Goal: Task Accomplishment & Management: Manage account settings

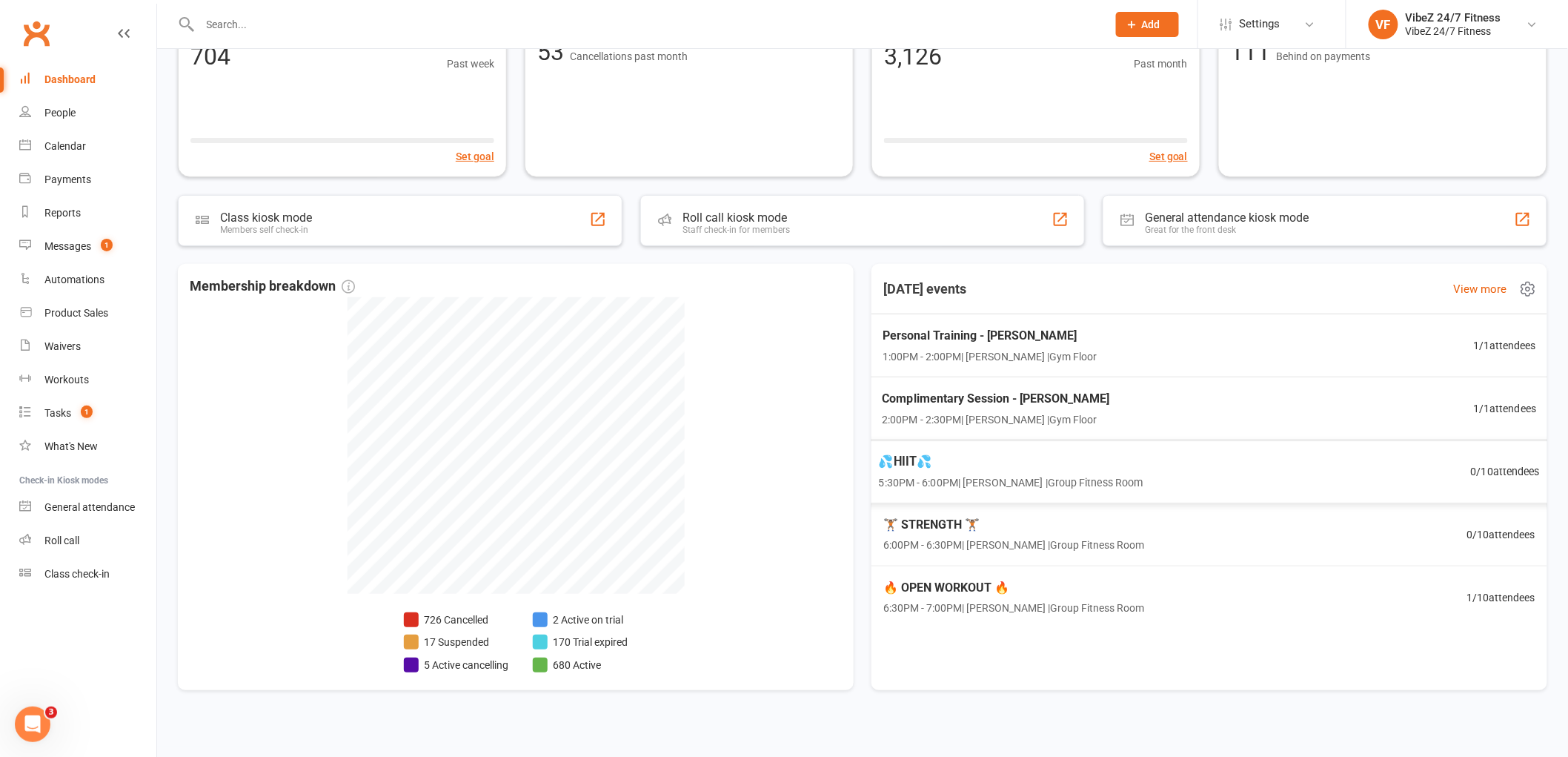
scroll to position [141, 0]
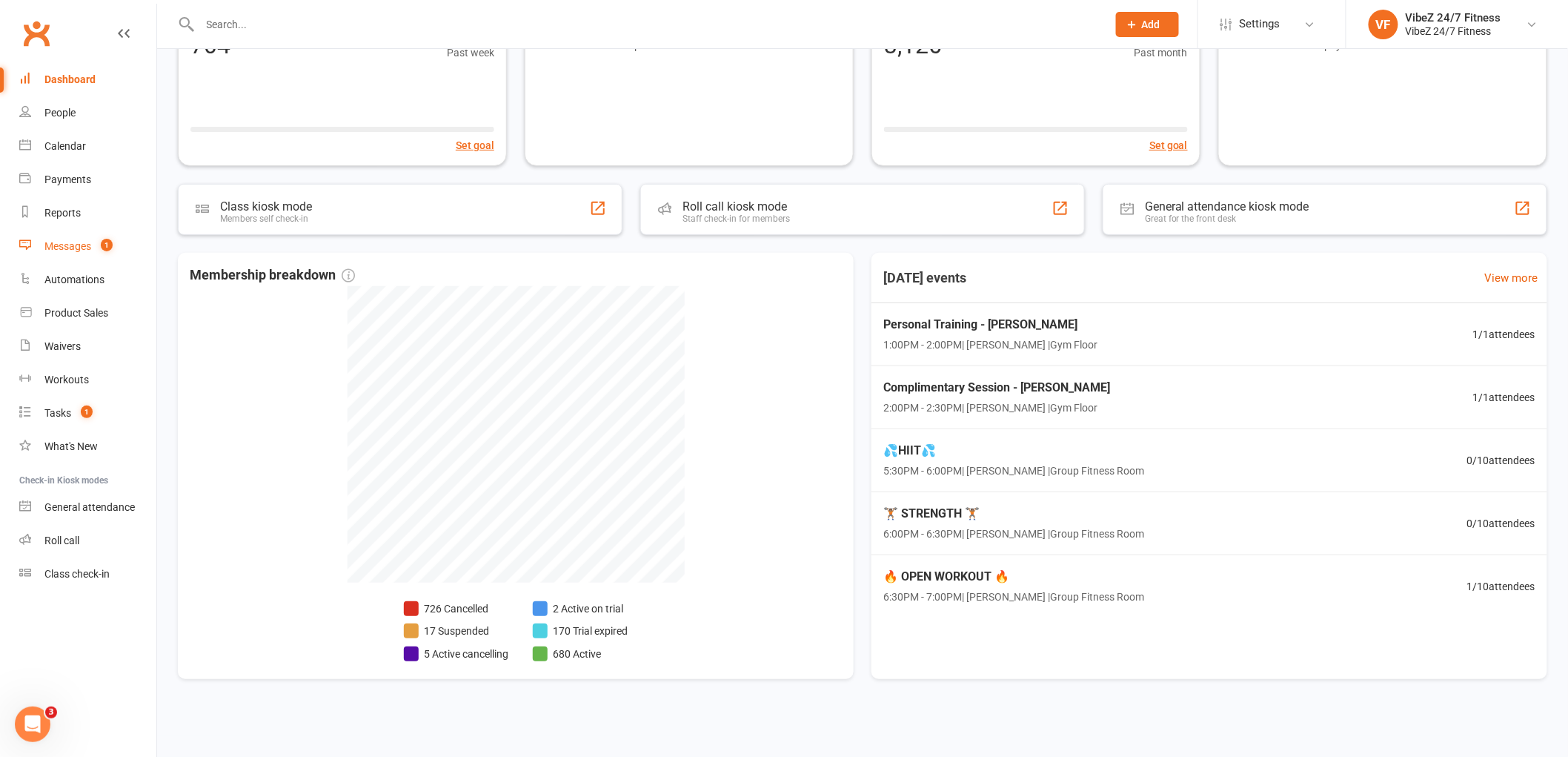
click at [79, 241] on div "Messages" at bounding box center [67, 246] width 47 height 12
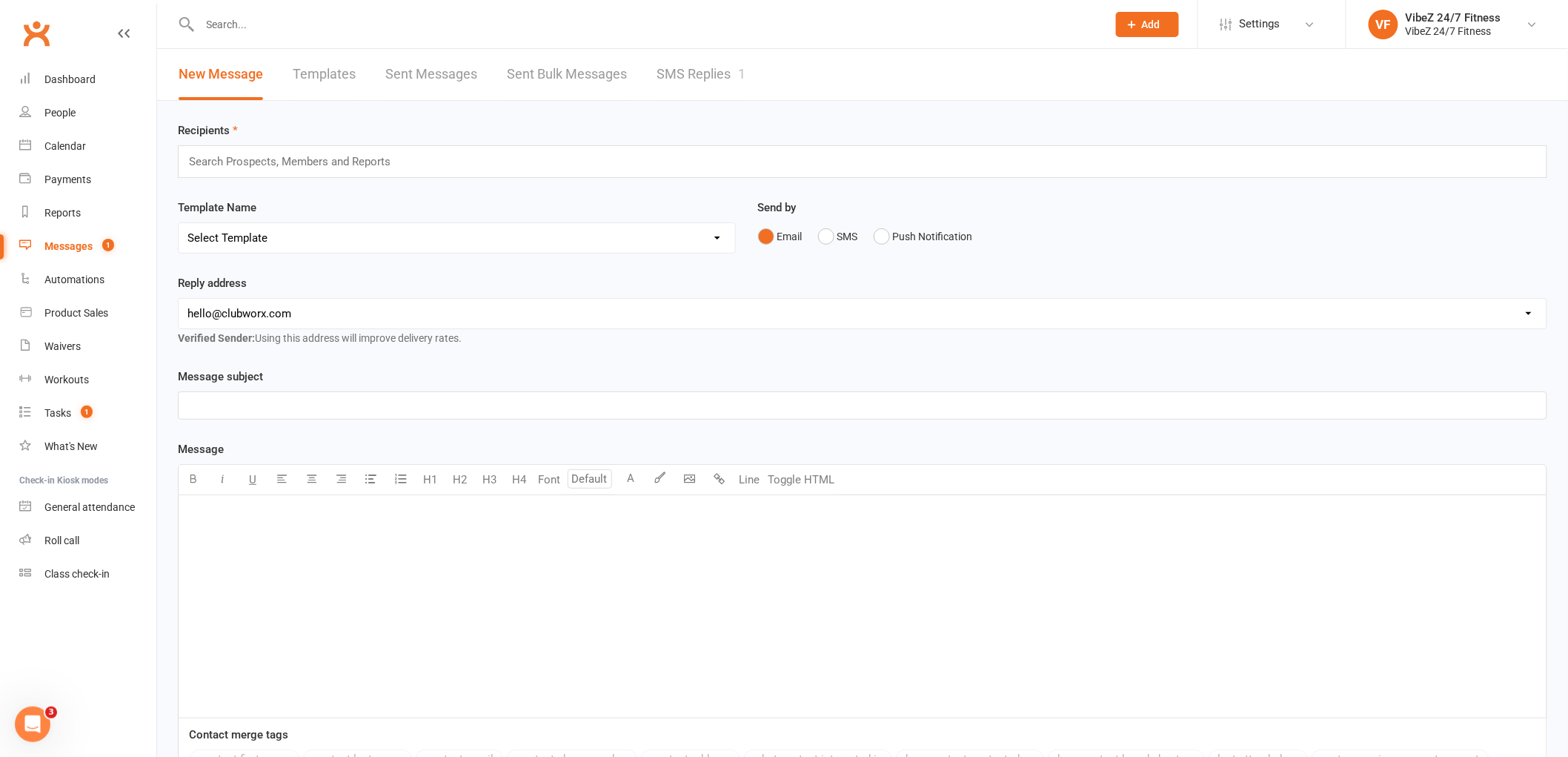
click at [679, 74] on link "SMS Replies 1" at bounding box center [701, 74] width 89 height 51
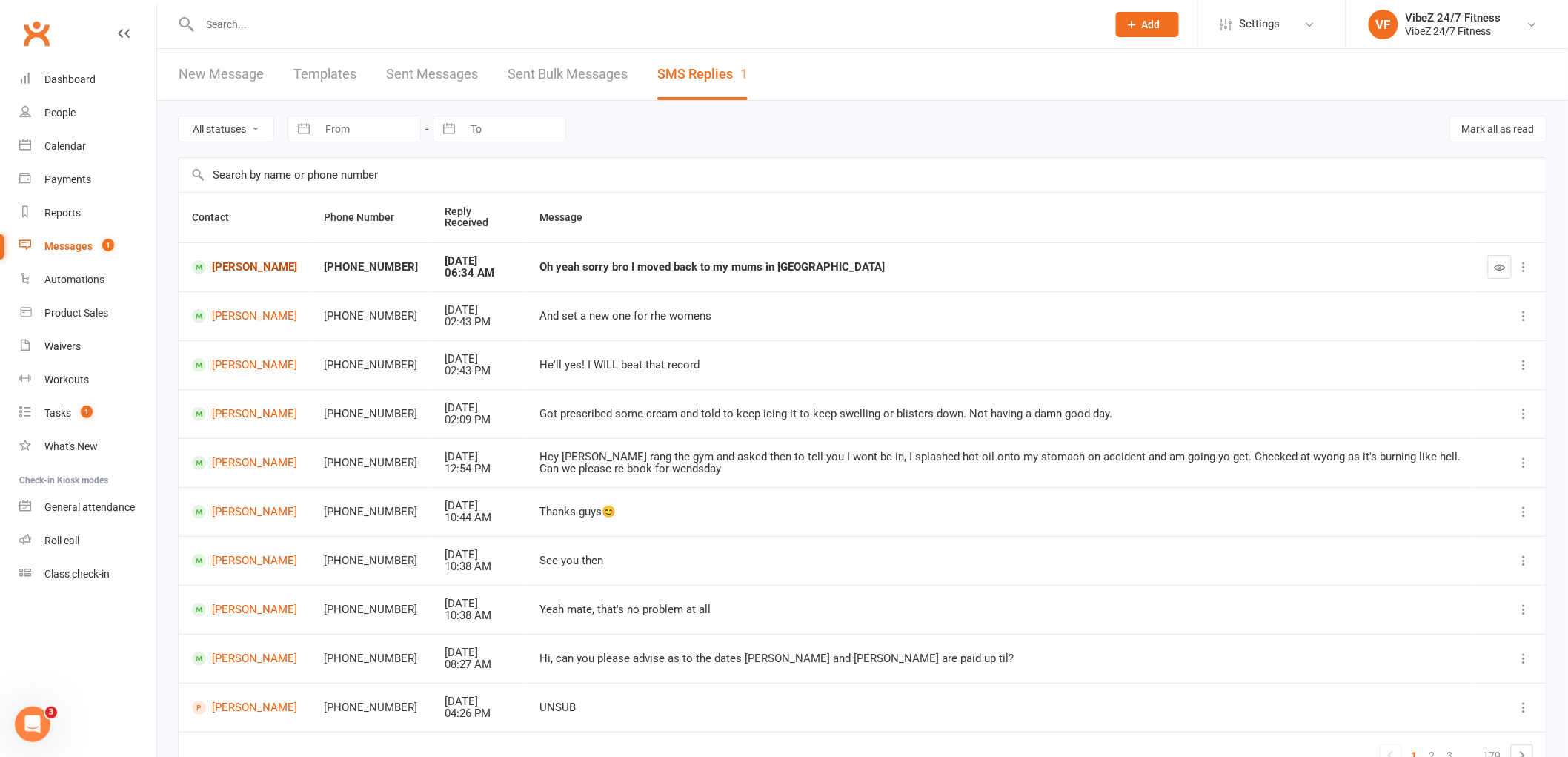
click at [253, 269] on link "Wyatt Birch" at bounding box center [244, 267] width 106 height 14
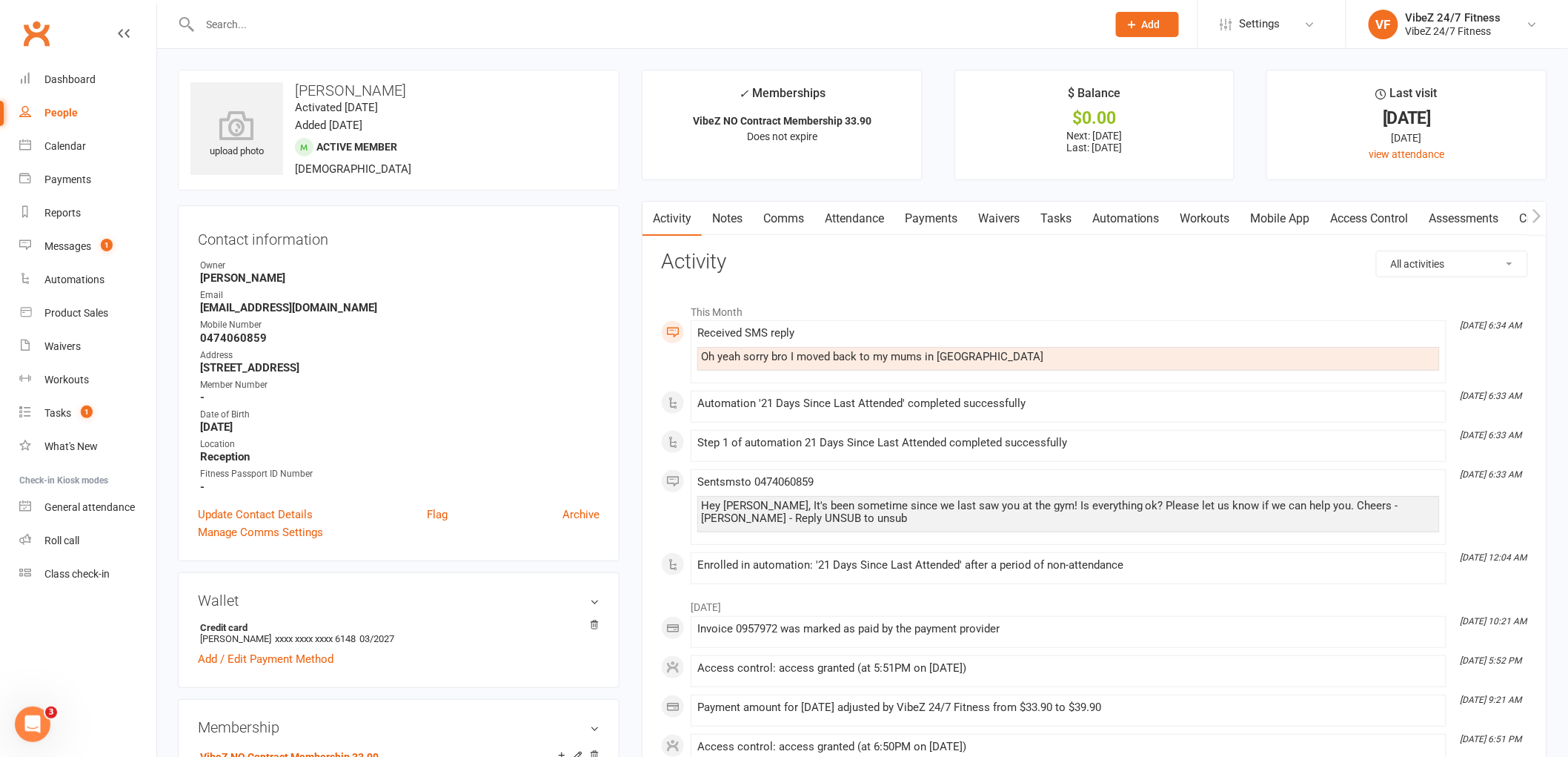
click at [72, 501] on div "General attendance" at bounding box center [89, 507] width 91 height 12
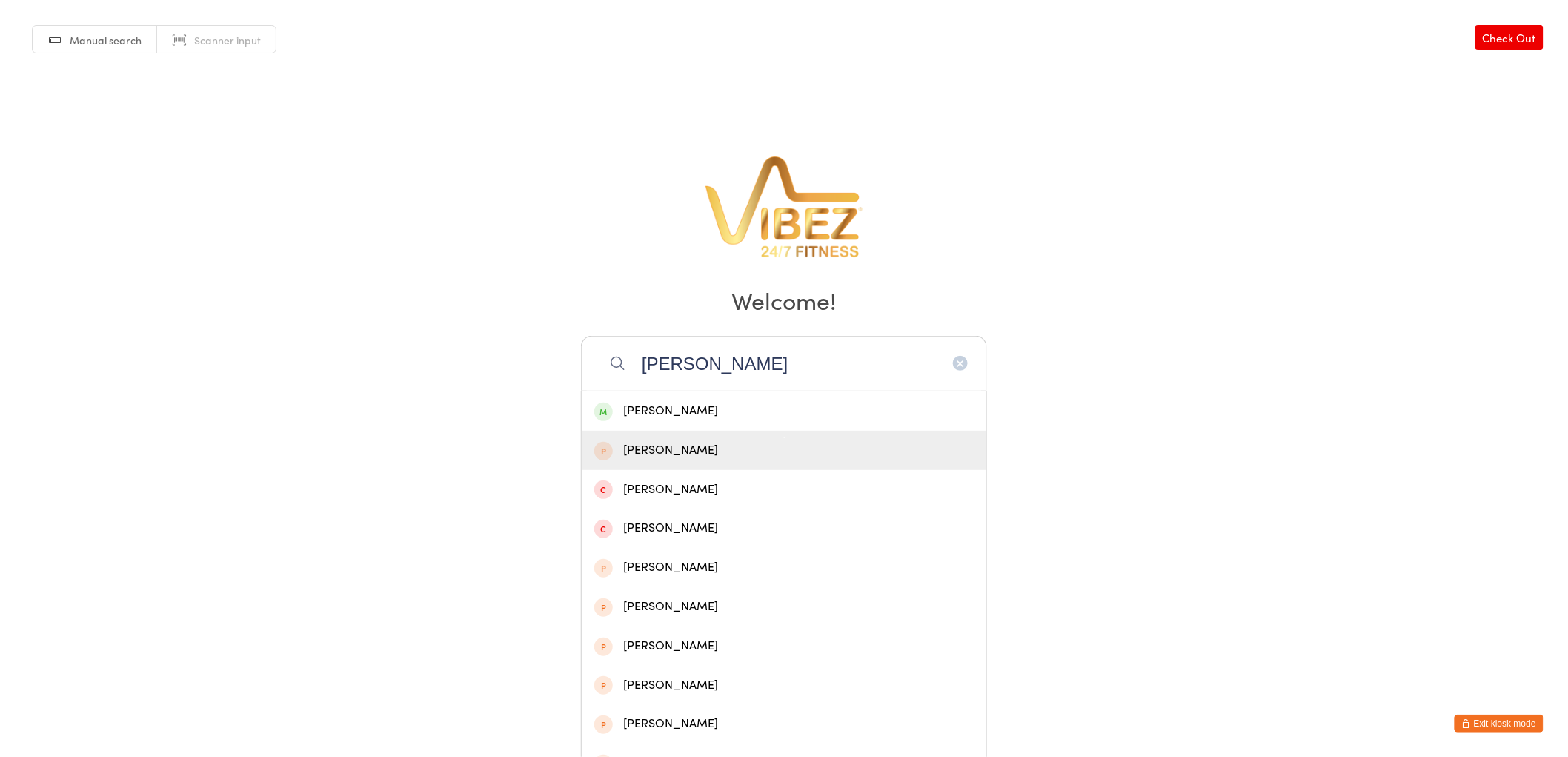
type input "aaron grun"
click at [652, 431] on div "Aaron Rae" at bounding box center [784, 450] width 405 height 39
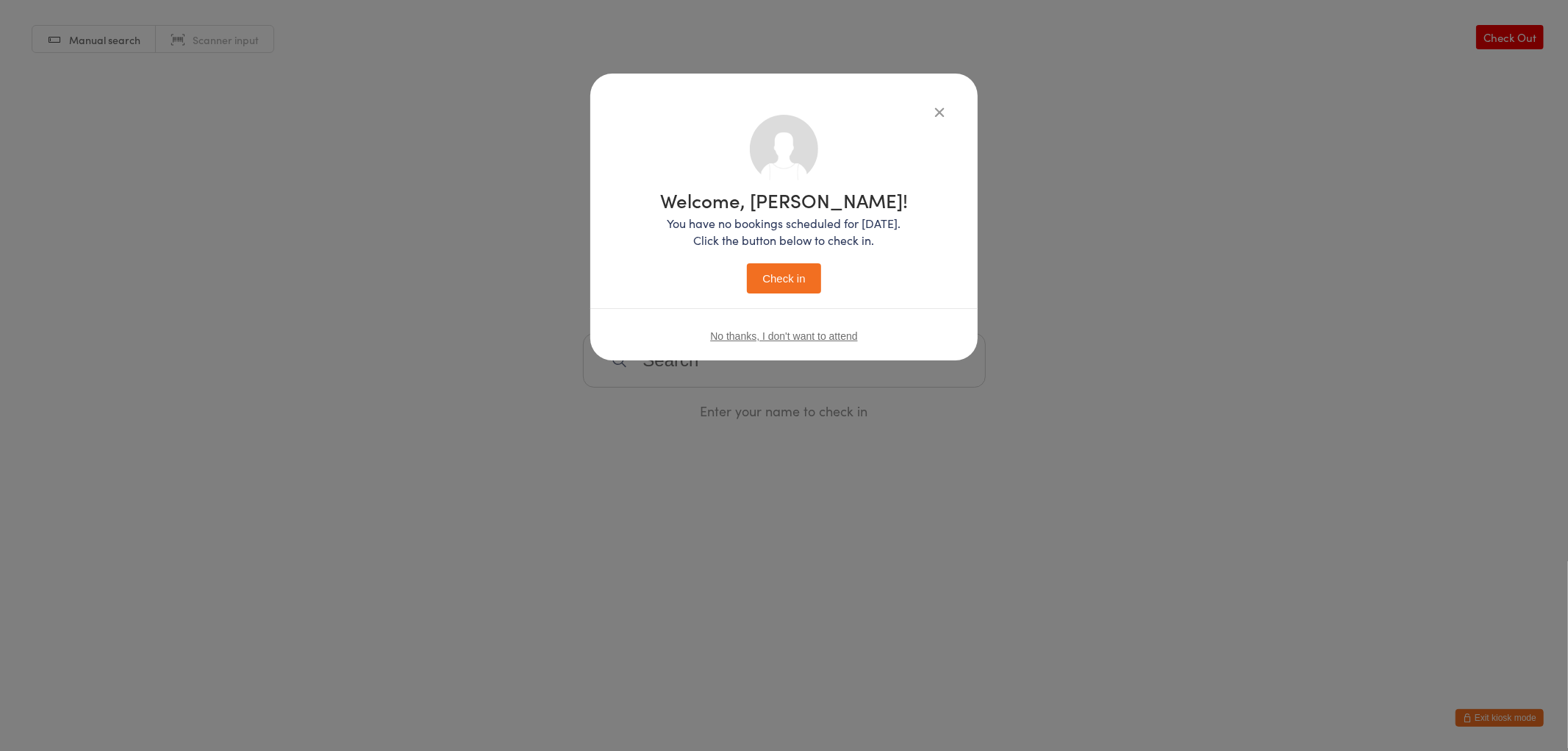
click at [935, 105] on icon "button" at bounding box center [939, 112] width 16 height 17
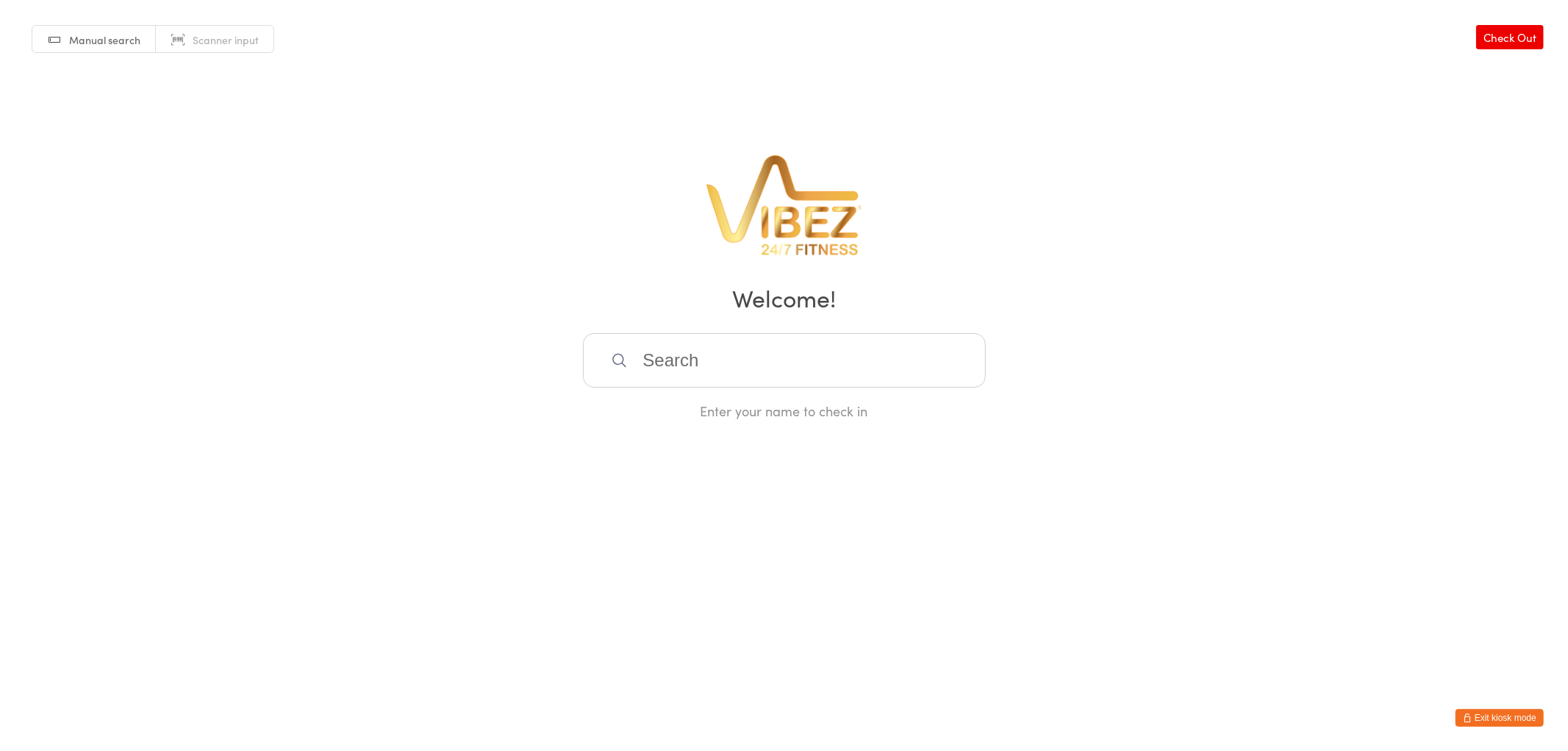
click at [793, 371] on input "search" at bounding box center [784, 361] width 403 height 54
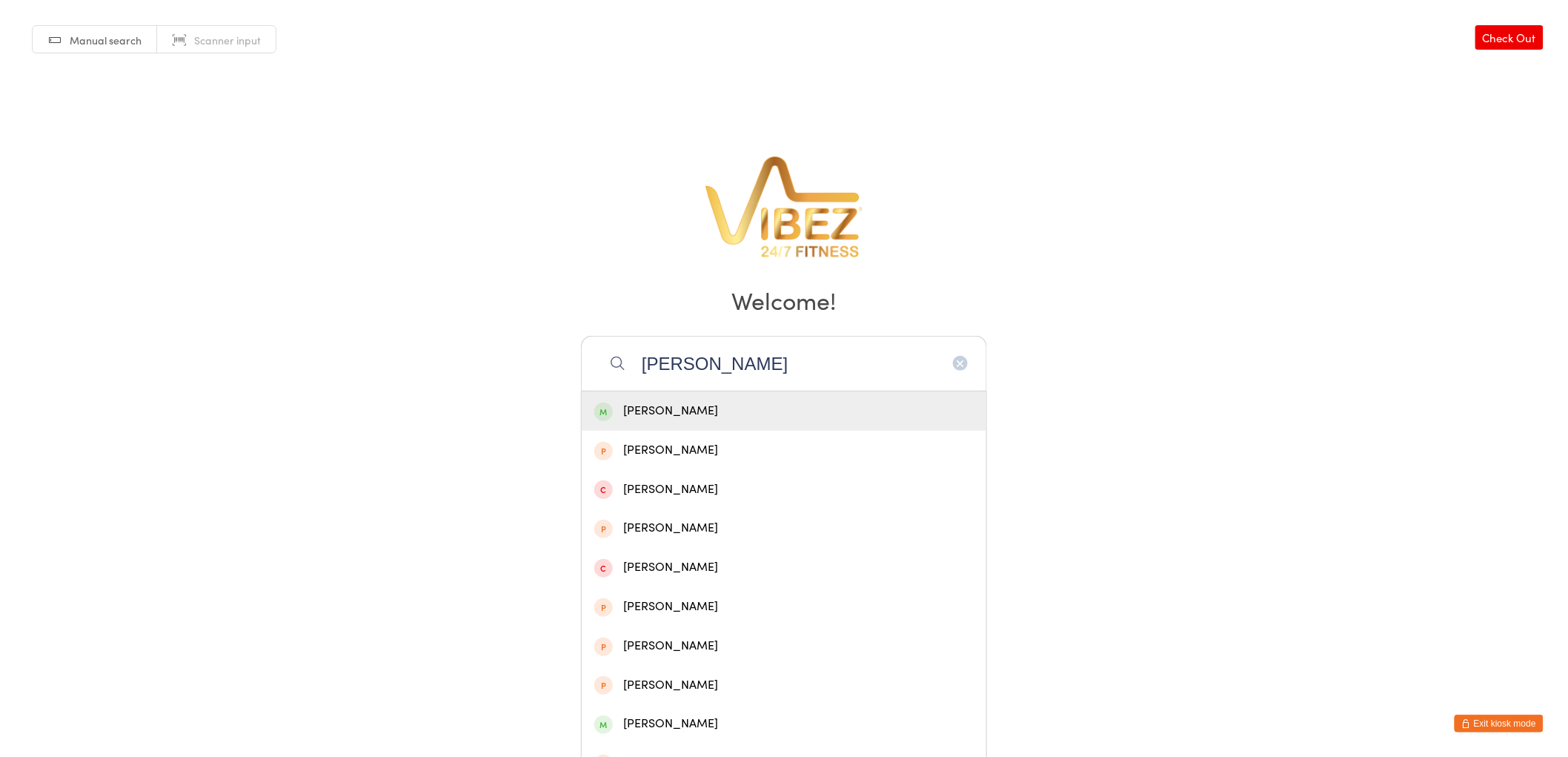
type input "aaron gru"
click at [793, 416] on div "Aaron Grundy" at bounding box center [784, 411] width 379 height 20
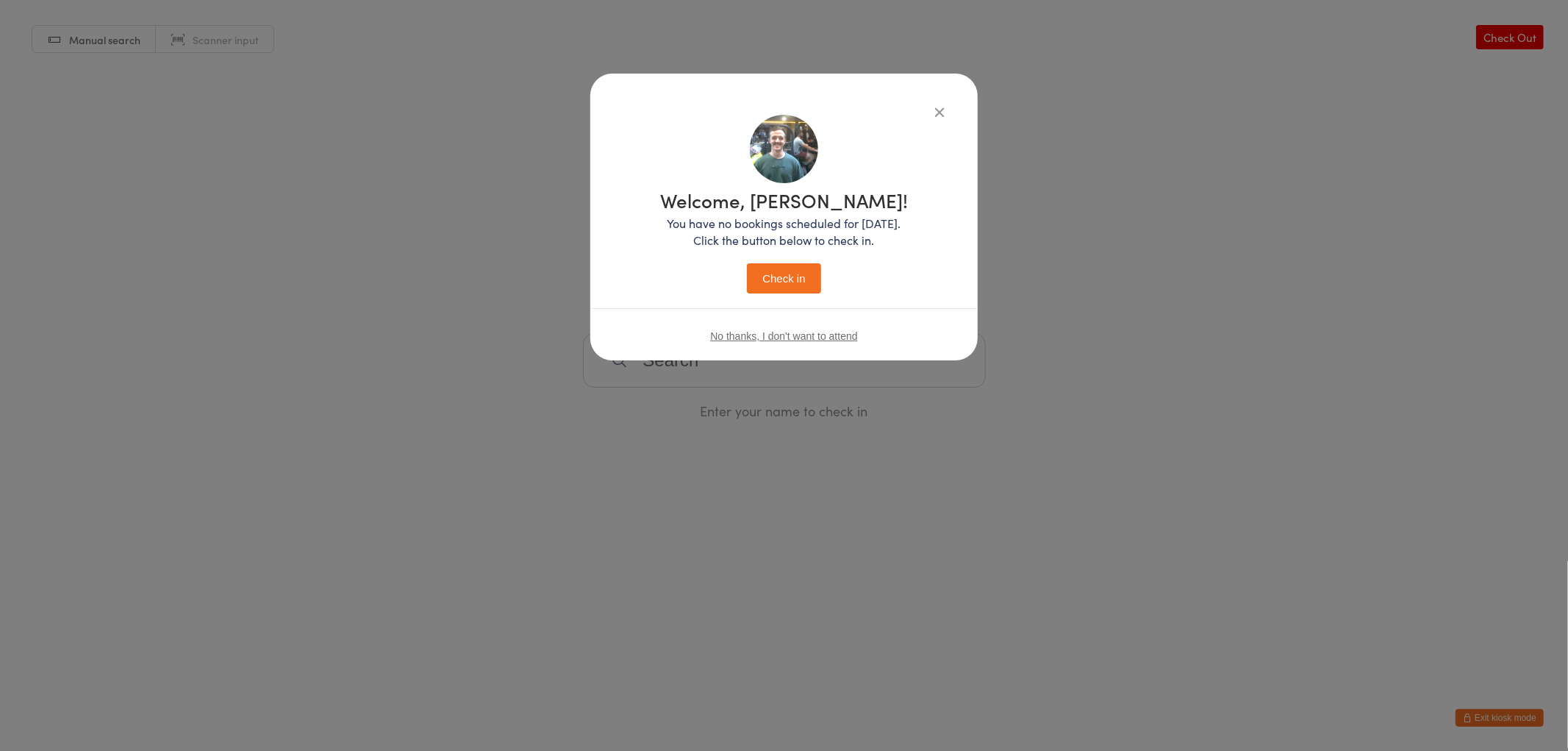
click at [797, 277] on button "Check in" at bounding box center [783, 278] width 73 height 31
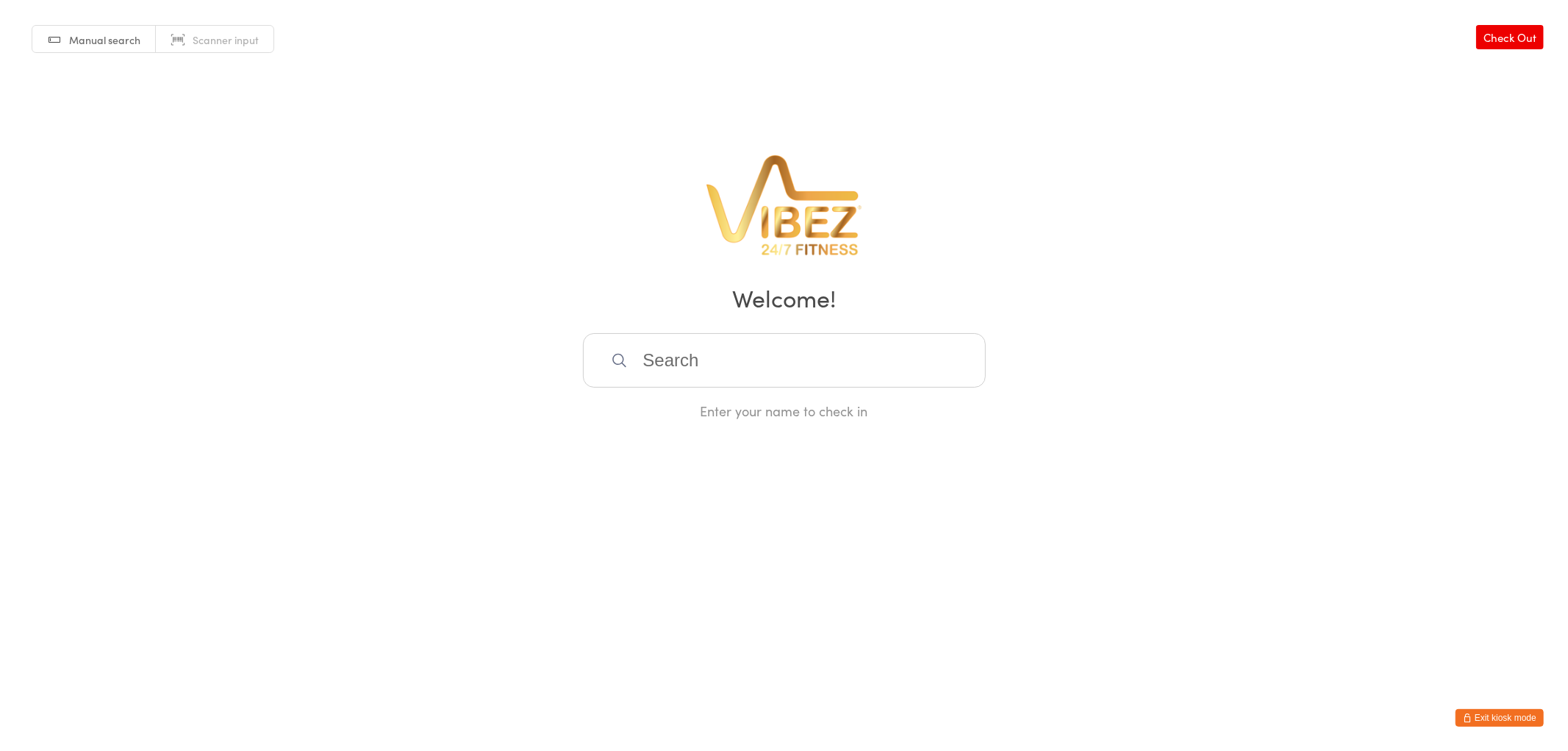
click at [714, 372] on input "search" at bounding box center [784, 361] width 403 height 54
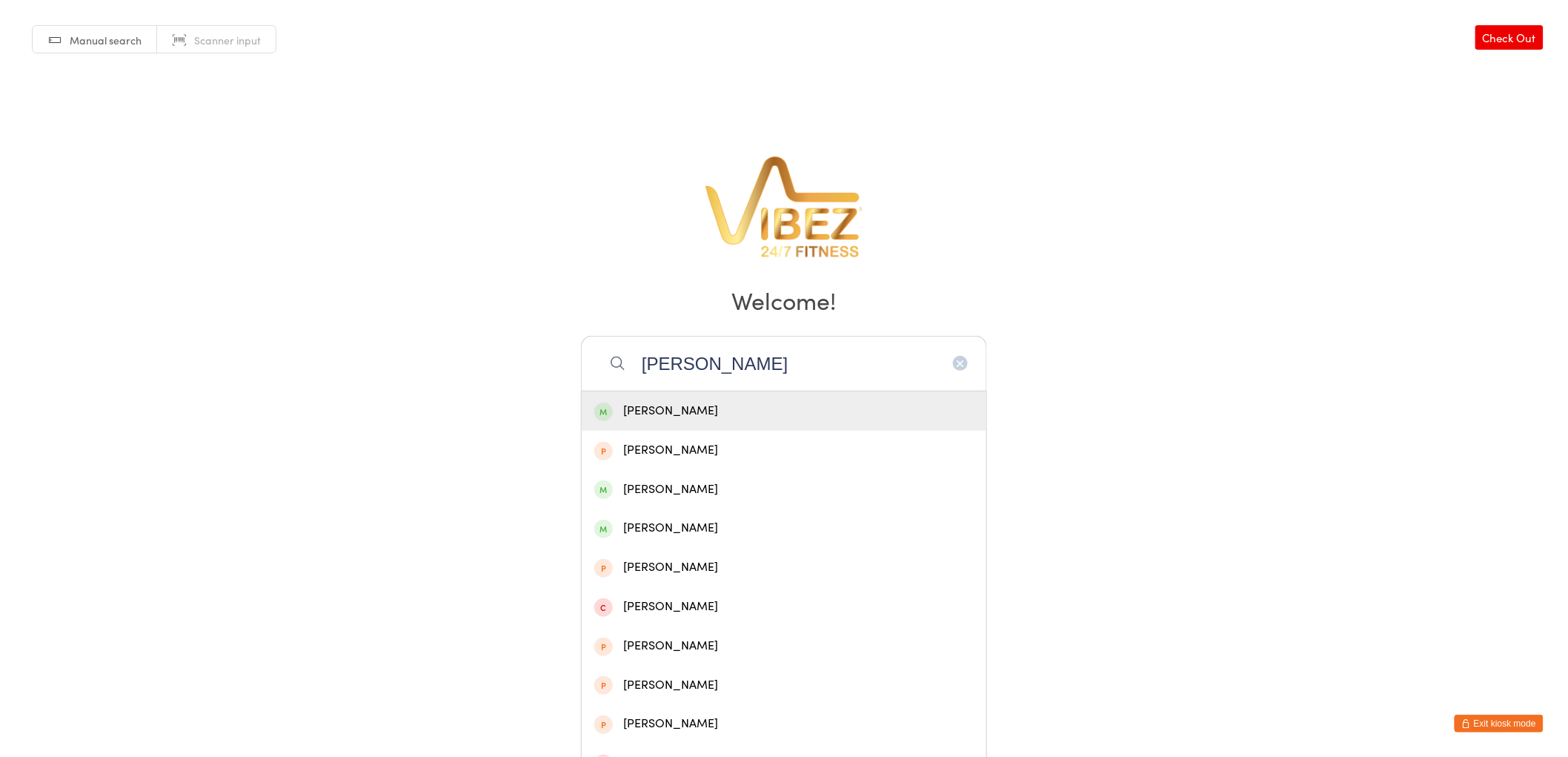
type input "riley bro"
click at [710, 408] on div "Riley Brown" at bounding box center [784, 411] width 379 height 20
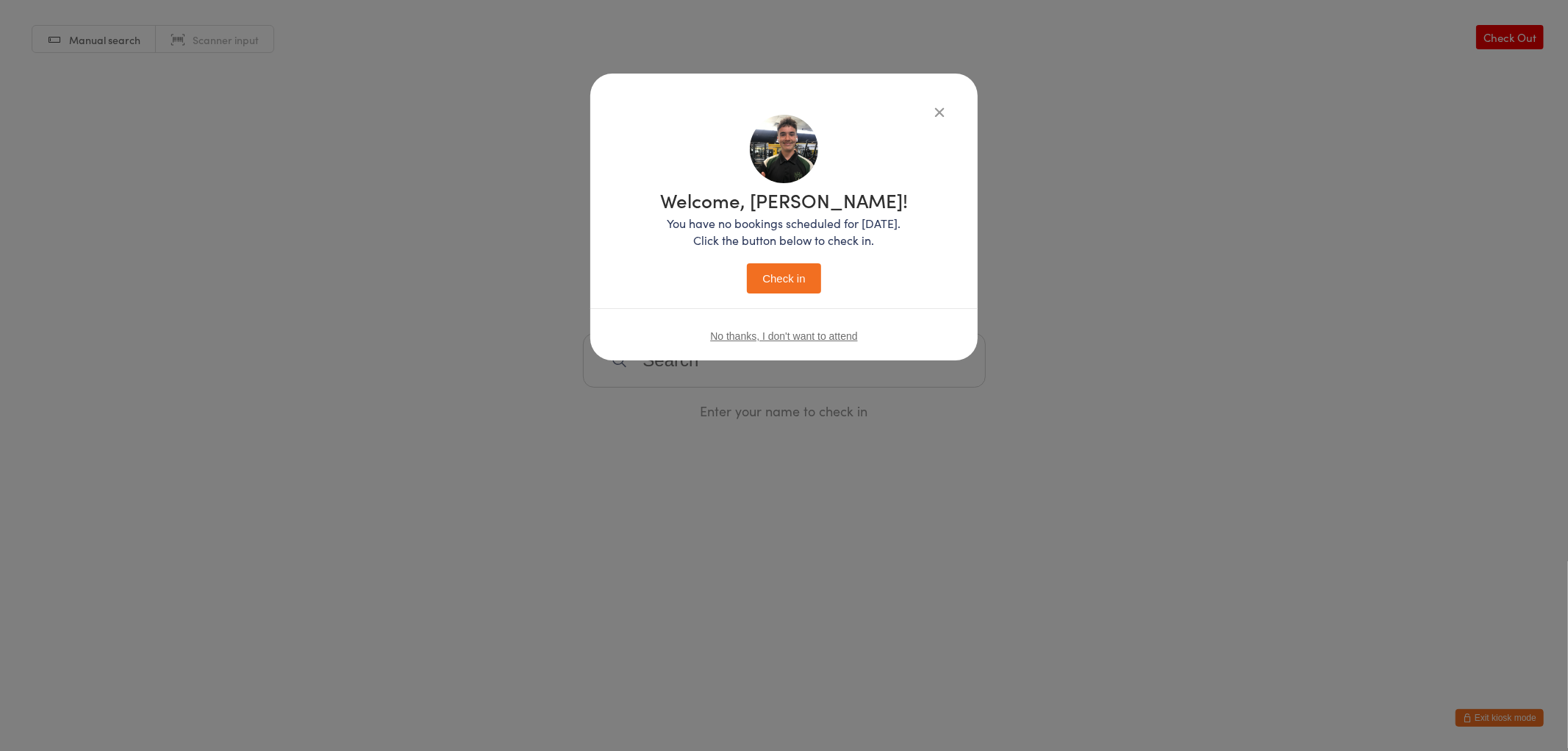
click at [779, 280] on button "Check in" at bounding box center [783, 278] width 73 height 31
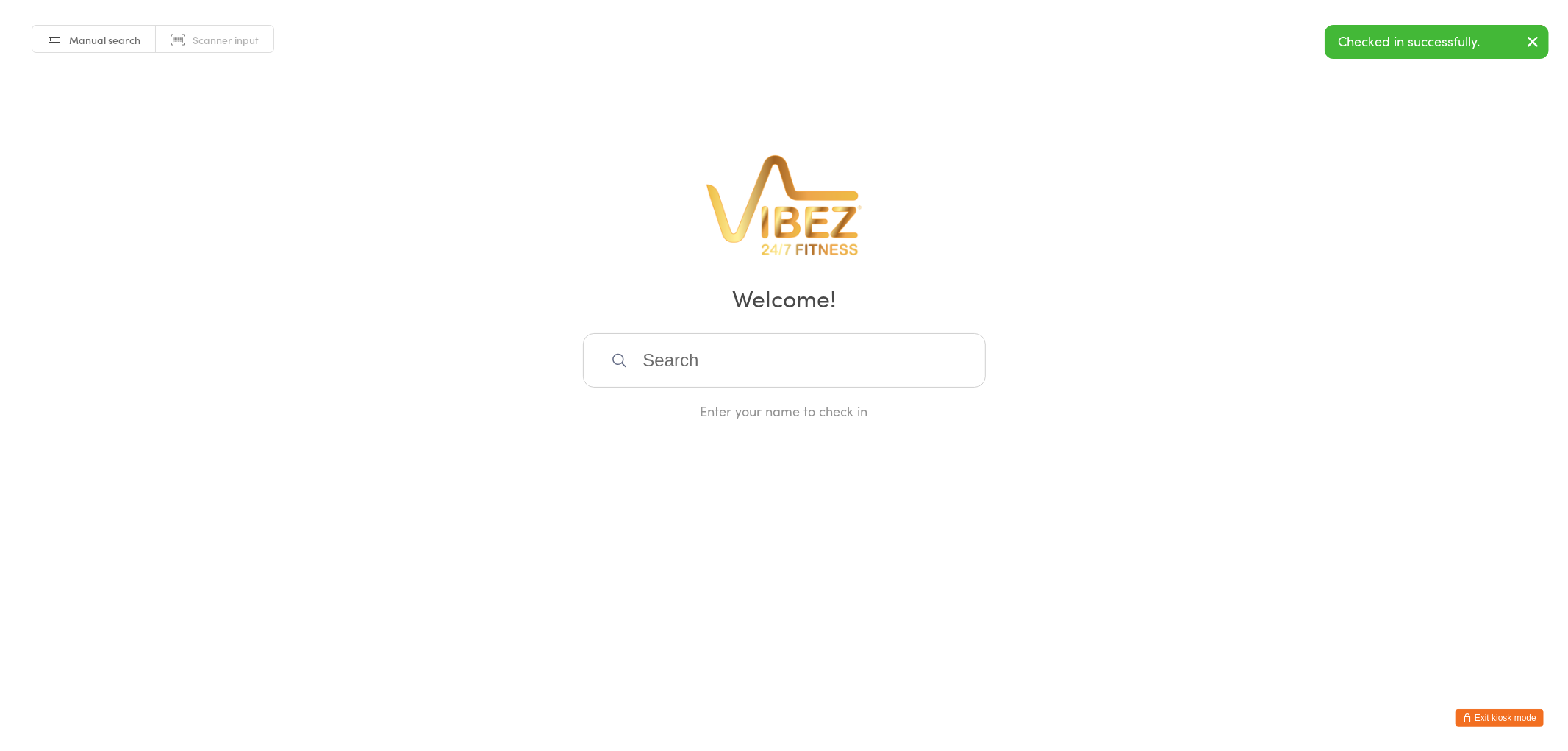
click at [1486, 709] on button "Exit kiosk mode" at bounding box center [1499, 717] width 88 height 17
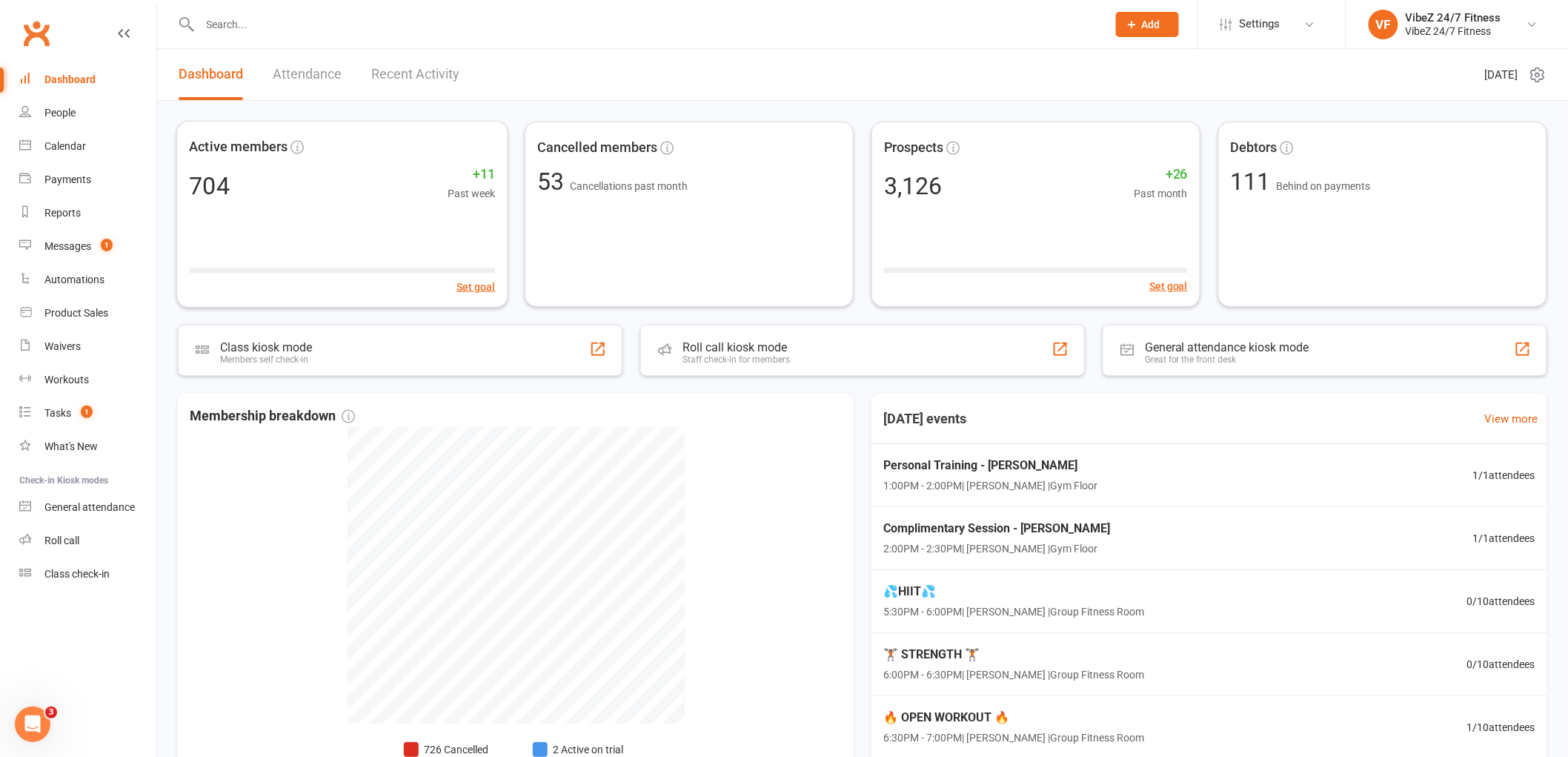
click at [381, 20] on input "text" at bounding box center [646, 24] width 901 height 21
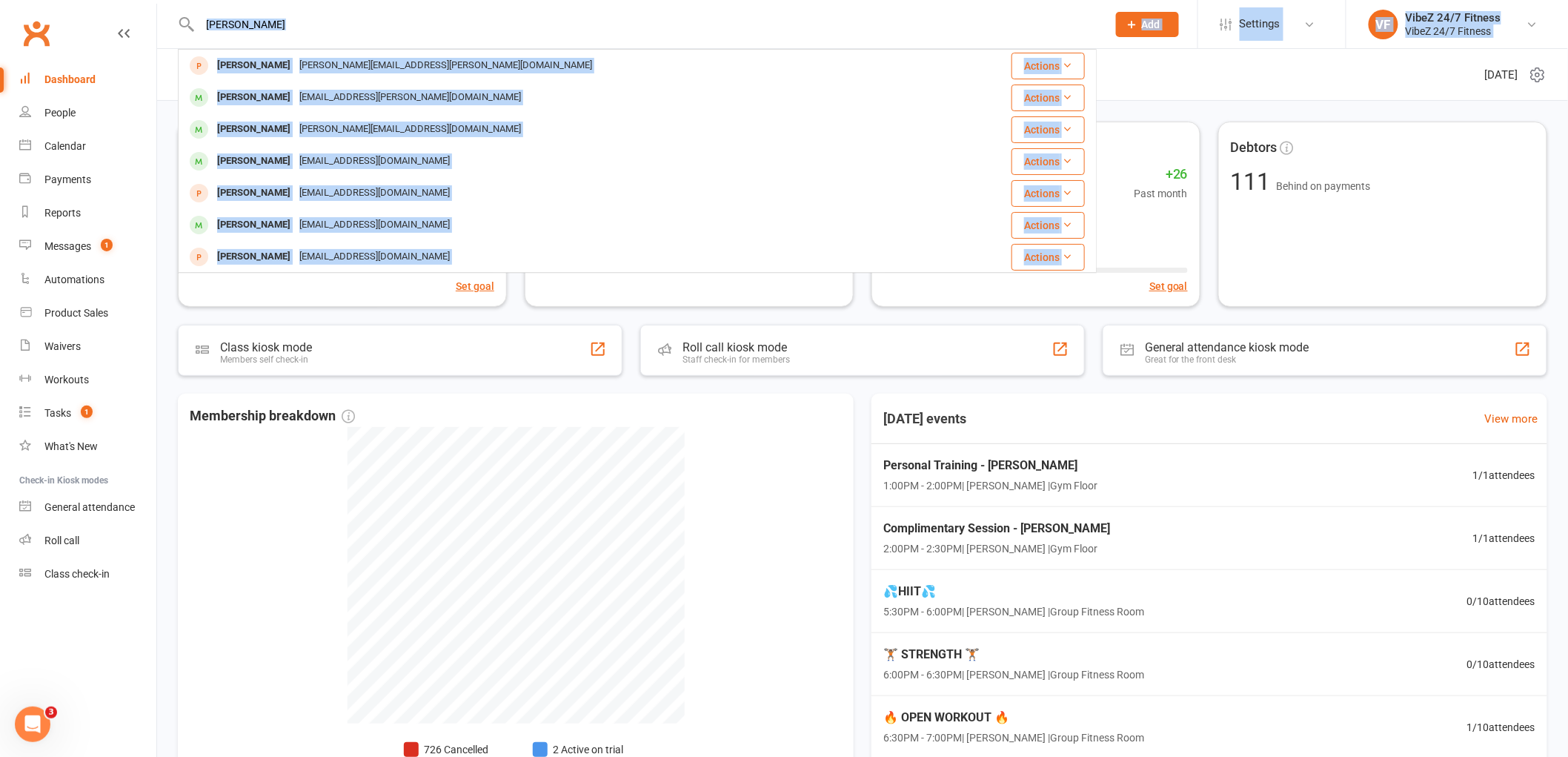
drag, startPoint x: 327, startPoint y: 36, endPoint x: 129, endPoint y: 31, distance: 198.1
click at [129, 3] on header "[PERSON_NAME] Holmes [EMAIL_ADDRESS][PERSON_NAME][DOMAIN_NAME] Actions [PERSON_…" at bounding box center [784, 3] width 1568 height 0
click at [480, 17] on input "[PERSON_NAME]" at bounding box center [646, 24] width 901 height 21
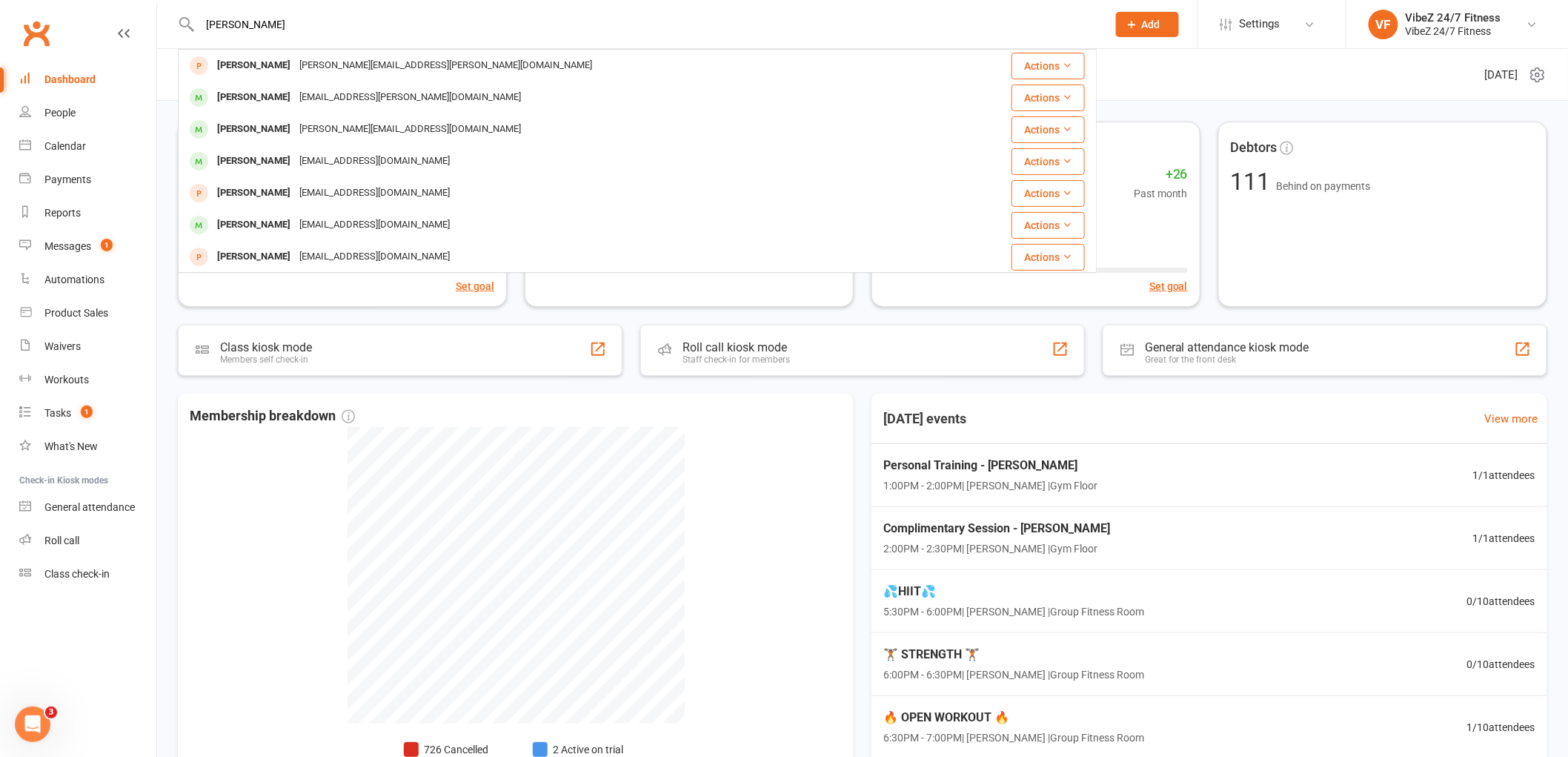
click at [480, 17] on input "[PERSON_NAME]" at bounding box center [646, 24] width 901 height 21
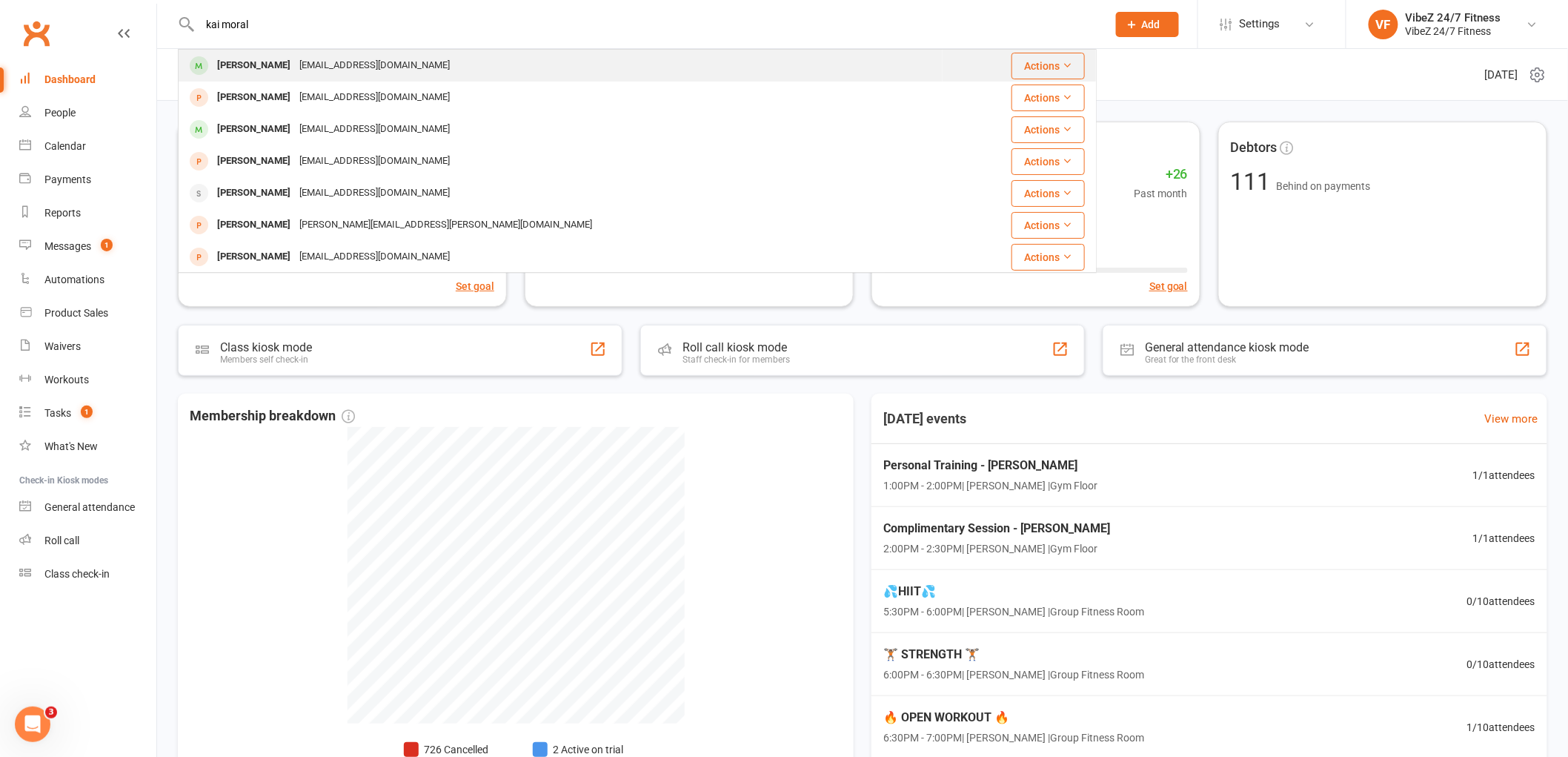
type input "kai moral"
click at [602, 61] on div "[PERSON_NAME] [EMAIL_ADDRESS][DOMAIN_NAME]" at bounding box center [560, 66] width 762 height 31
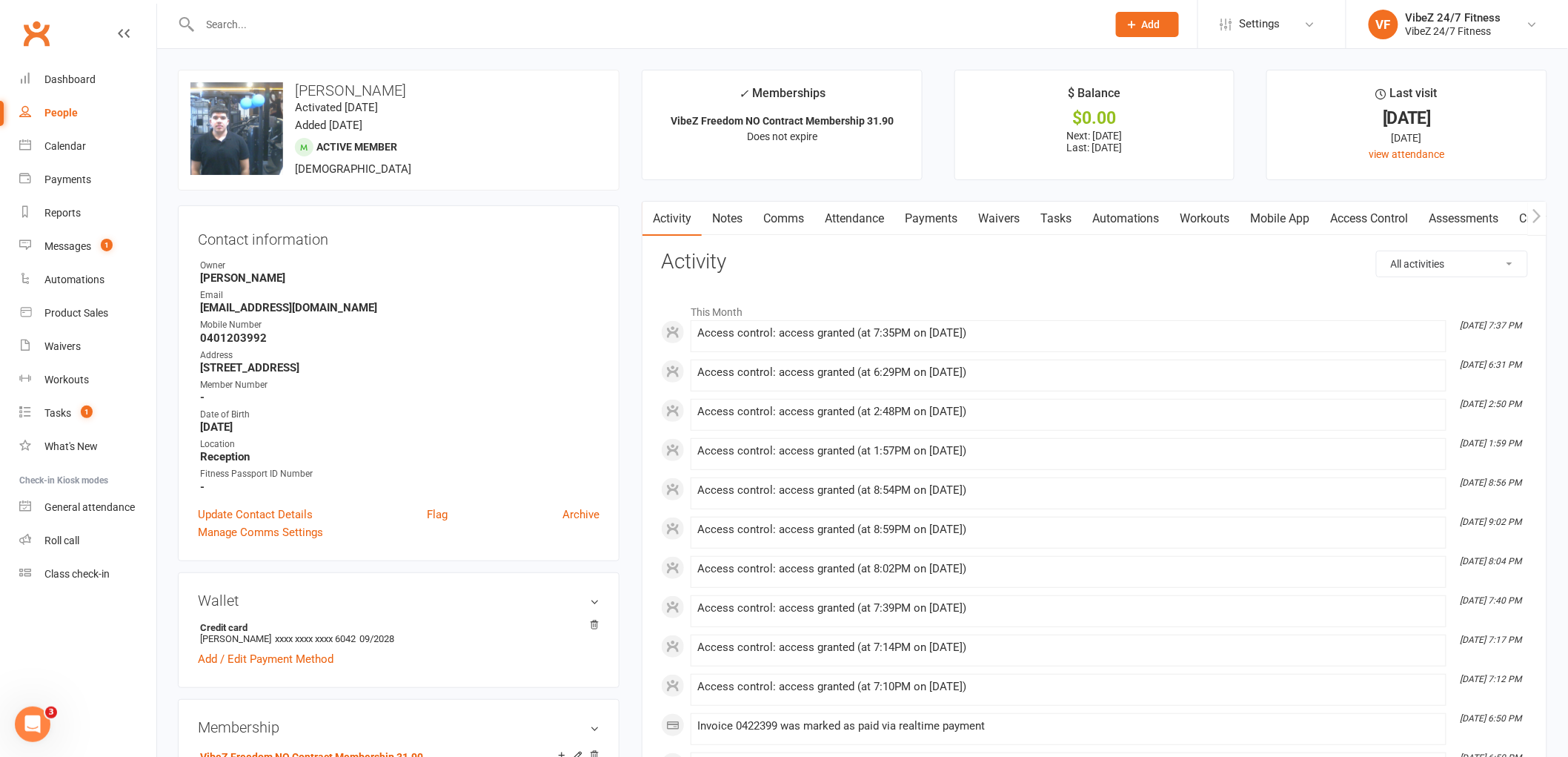
click at [927, 225] on link "Payments" at bounding box center [931, 218] width 73 height 34
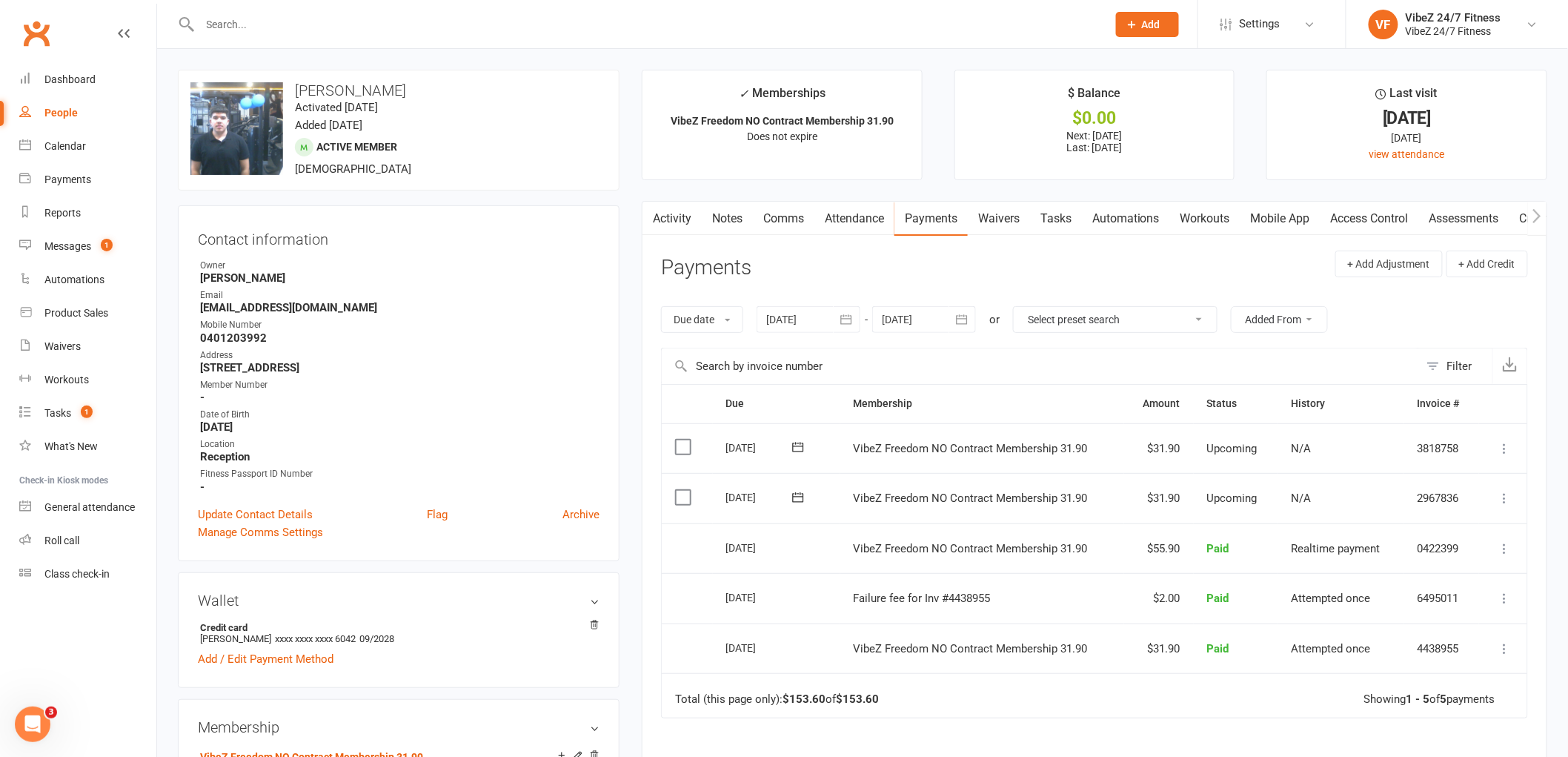
click at [1508, 495] on icon at bounding box center [1505, 498] width 15 height 15
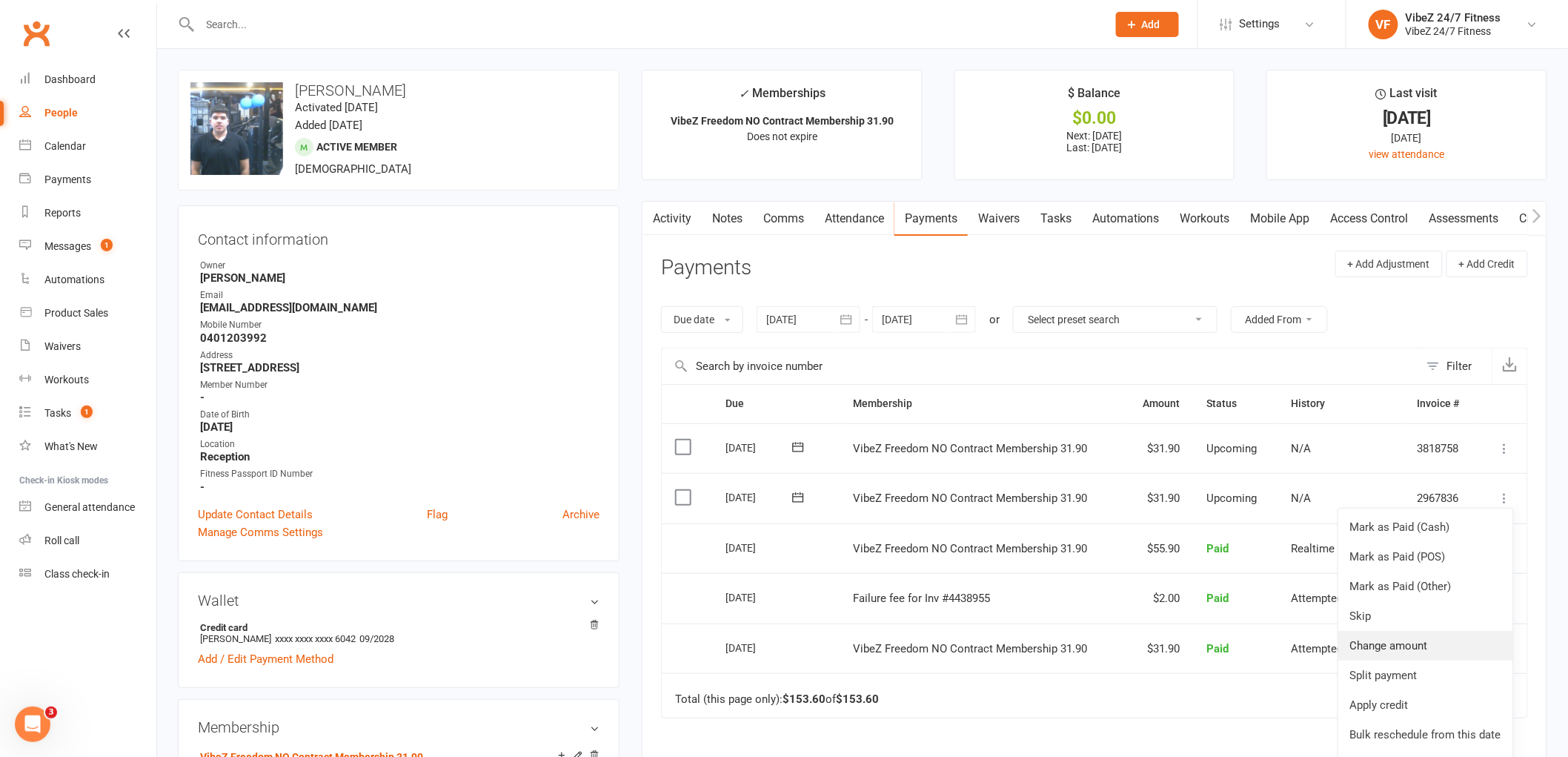
click at [1367, 650] on link "Change amount" at bounding box center [1425, 646] width 175 height 30
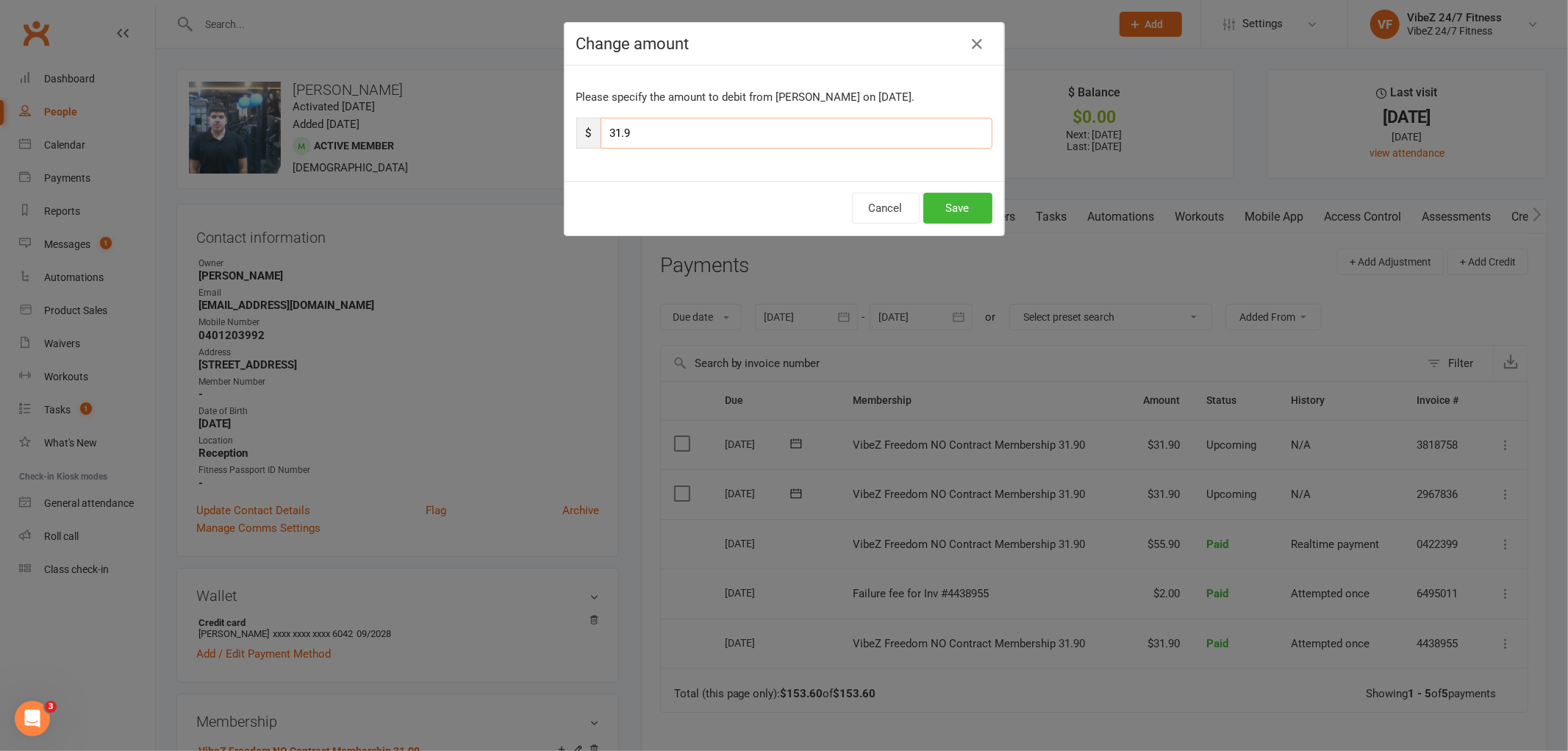
click at [615, 133] on input "31.9" at bounding box center [796, 133] width 392 height 31
type input "37.9"
click at [929, 209] on button "Save" at bounding box center [958, 207] width 69 height 31
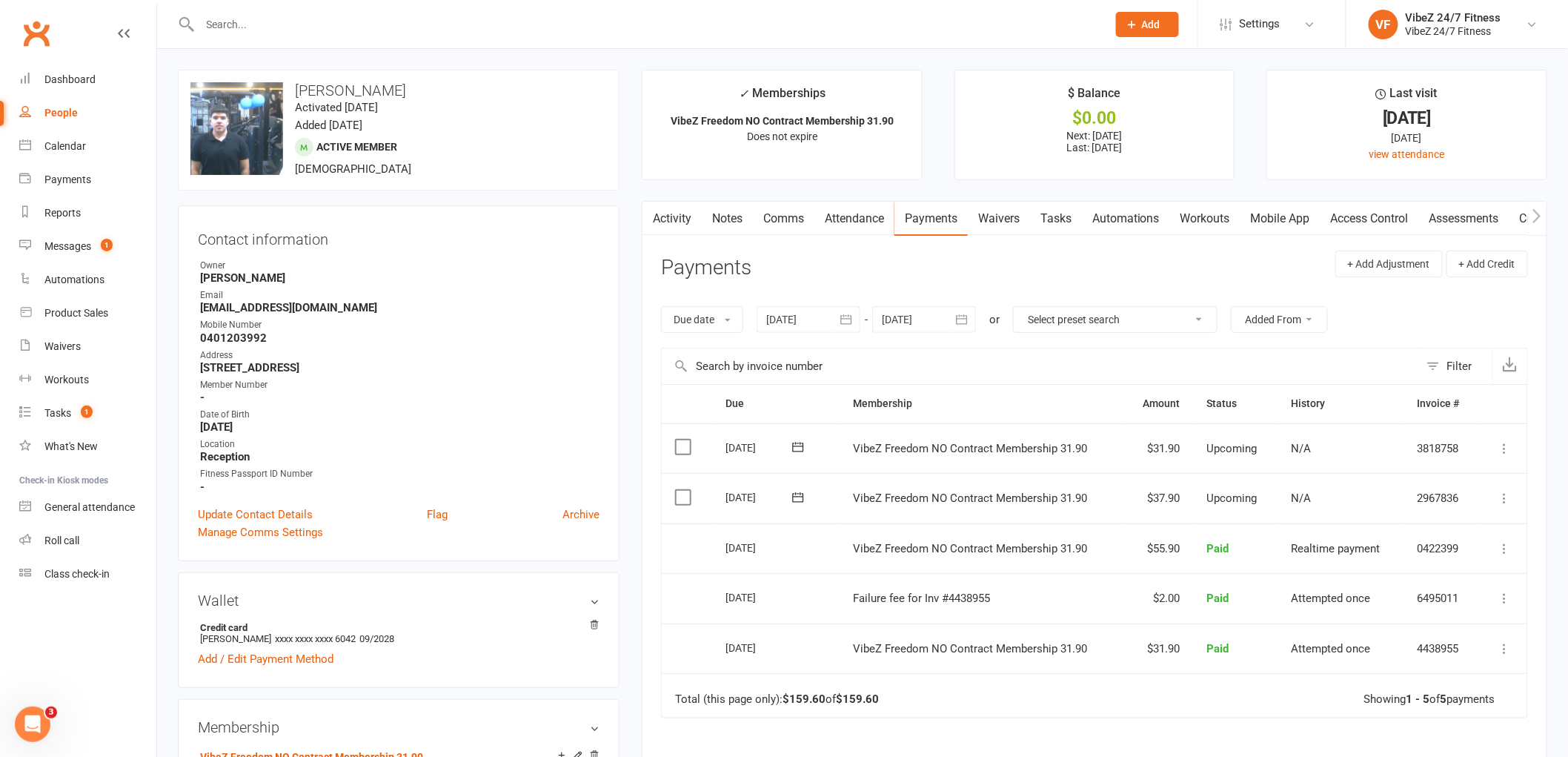
click at [335, 5] on div at bounding box center [637, 24] width 919 height 48
click at [336, 16] on input "text" at bounding box center [646, 24] width 901 height 21
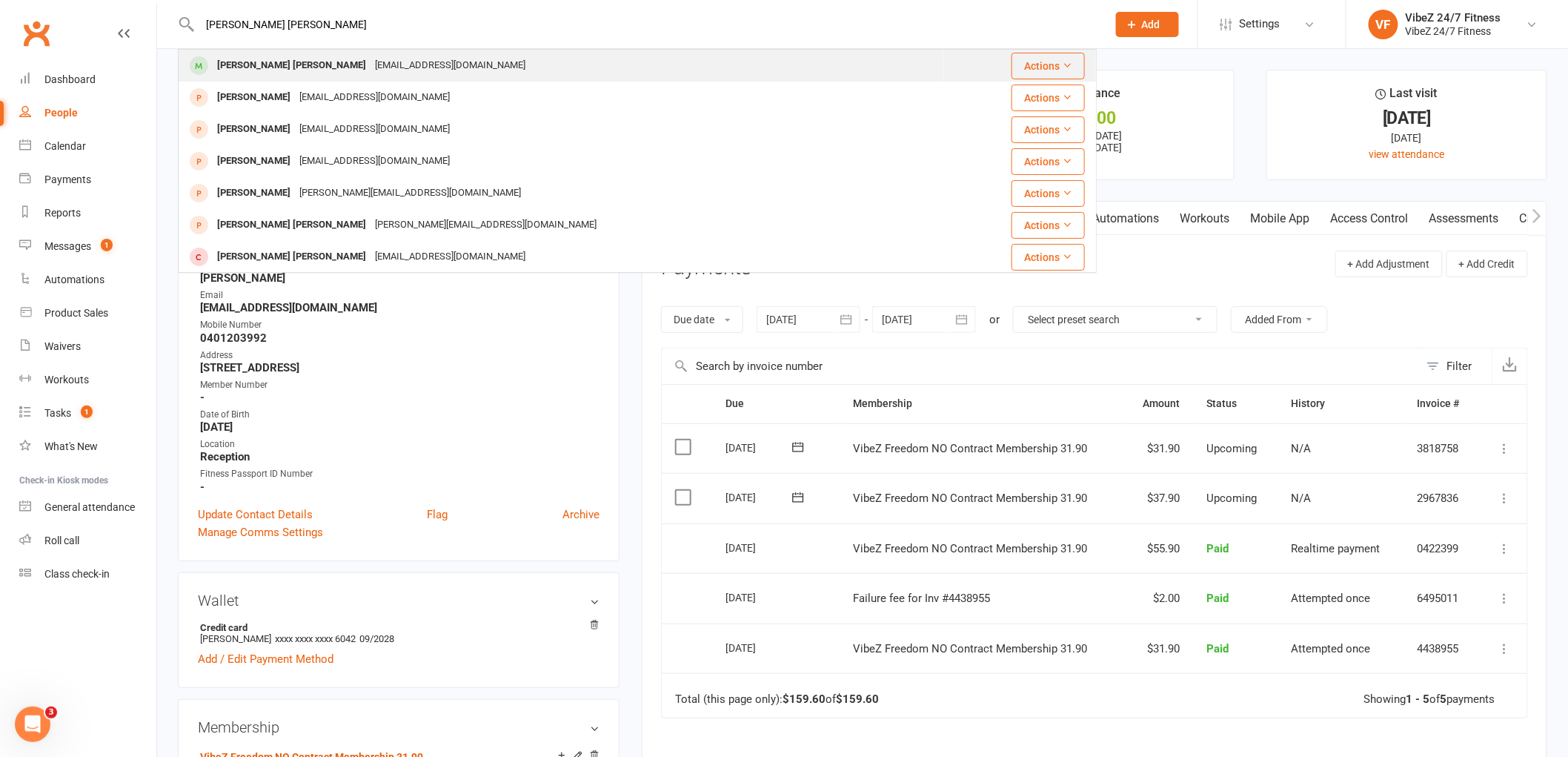
type input "[PERSON_NAME] [PERSON_NAME]"
click at [371, 68] on div "[EMAIL_ADDRESS][DOMAIN_NAME]" at bounding box center [451, 66] width 160 height 22
